Goal: Obtain resource: Download file/media

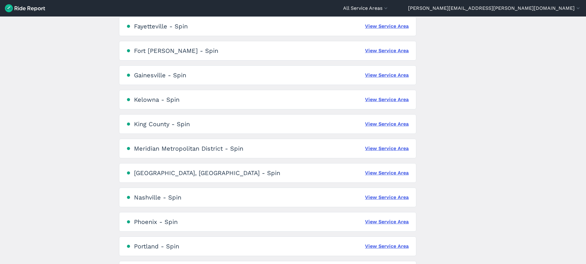
scroll to position [267, 0]
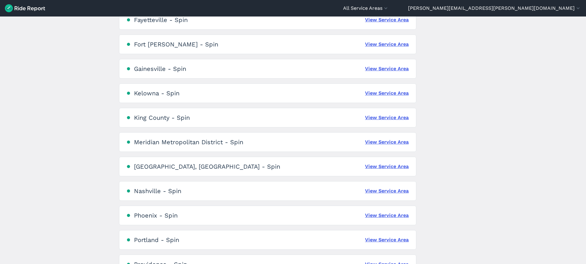
click at [295, 216] on div "Phoenix - Spin View Service Area" at bounding box center [267, 216] width 297 height 20
click at [378, 215] on link "View Service Area" at bounding box center [387, 215] width 44 height 7
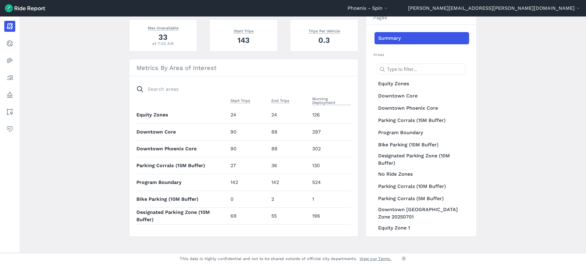
scroll to position [216, 0]
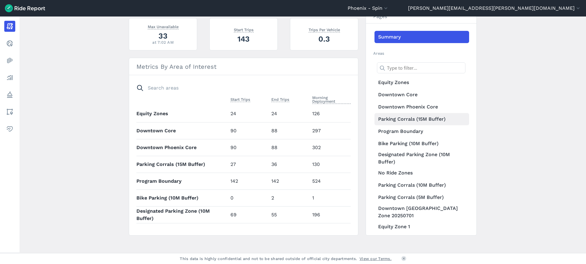
click at [411, 119] on link "Parking Corrals (15M Buffer)" at bounding box center [422, 119] width 95 height 12
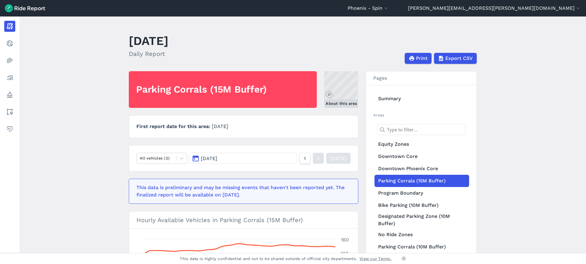
click at [342, 88] on link "About this area" at bounding box center [341, 89] width 34 height 37
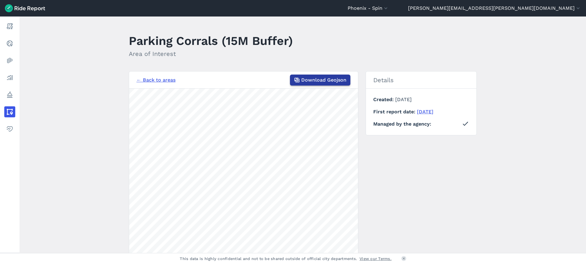
click at [324, 83] on span "Download Geojson" at bounding box center [323, 79] width 45 height 7
